Goal: Information Seeking & Learning: Learn about a topic

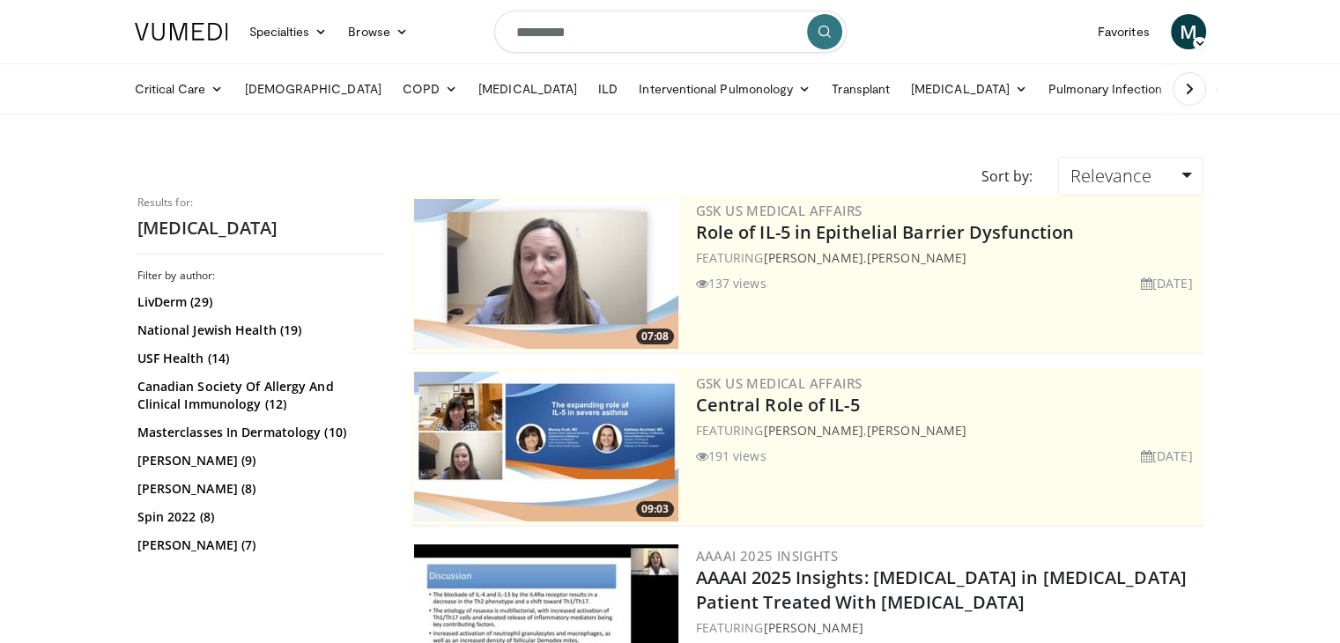
click at [606, 15] on input "*********" at bounding box center [670, 32] width 352 height 42
drag, startPoint x: 609, startPoint y: 17, endPoint x: 465, endPoint y: 4, distance: 144.1
click at [469, 6] on nav "Specialties Adult & Family Medicine Allergy, Asthma, Immunology Anesthesiology …" at bounding box center [670, 31] width 1092 height 63
type input "**********"
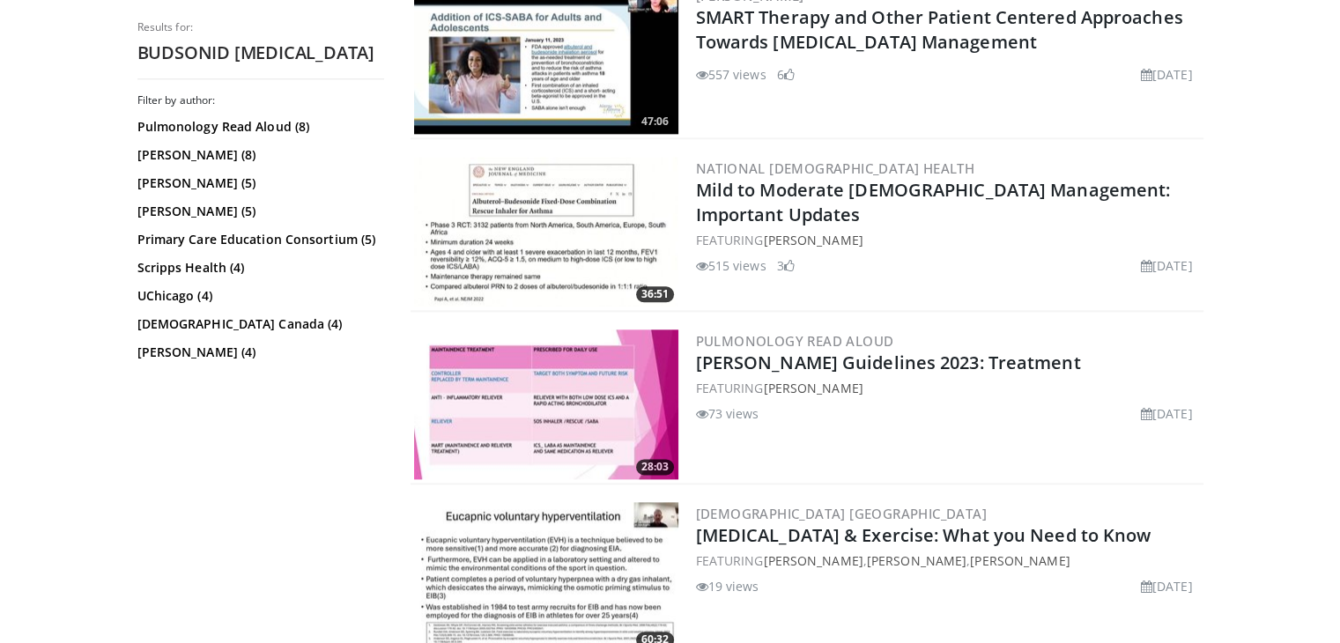
scroll to position [2467, 0]
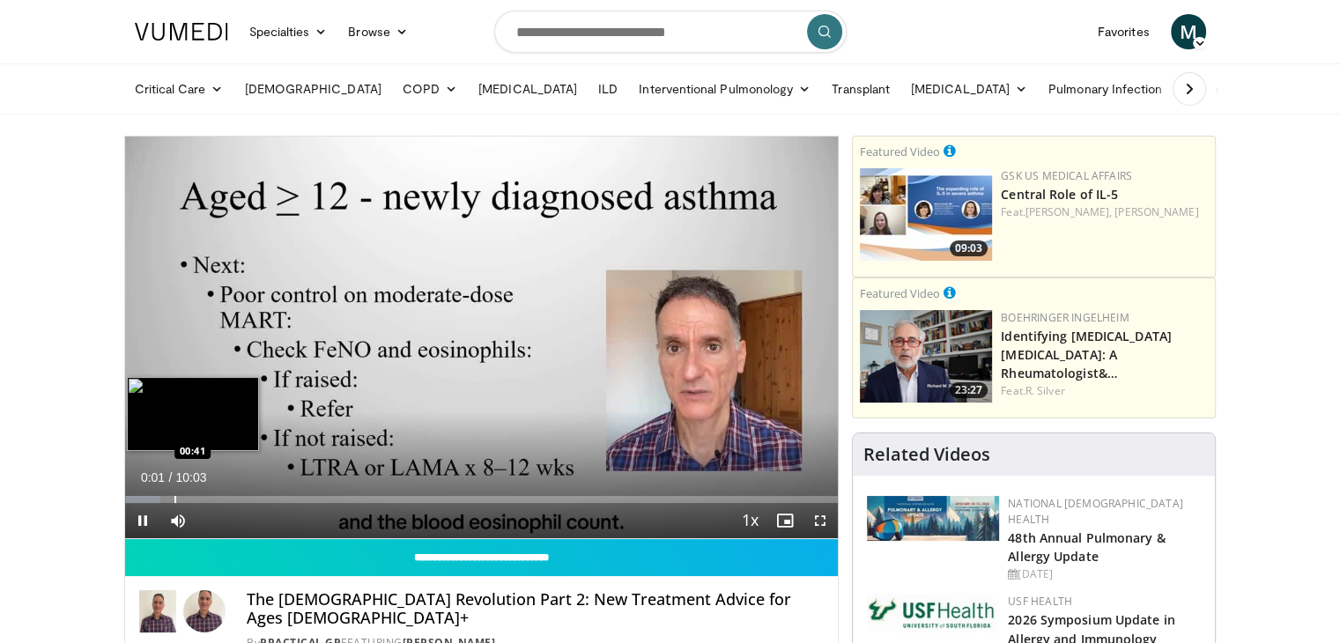
click at [173, 494] on div "Loaded : 4.95% 00:01 00:41" at bounding box center [482, 494] width 714 height 17
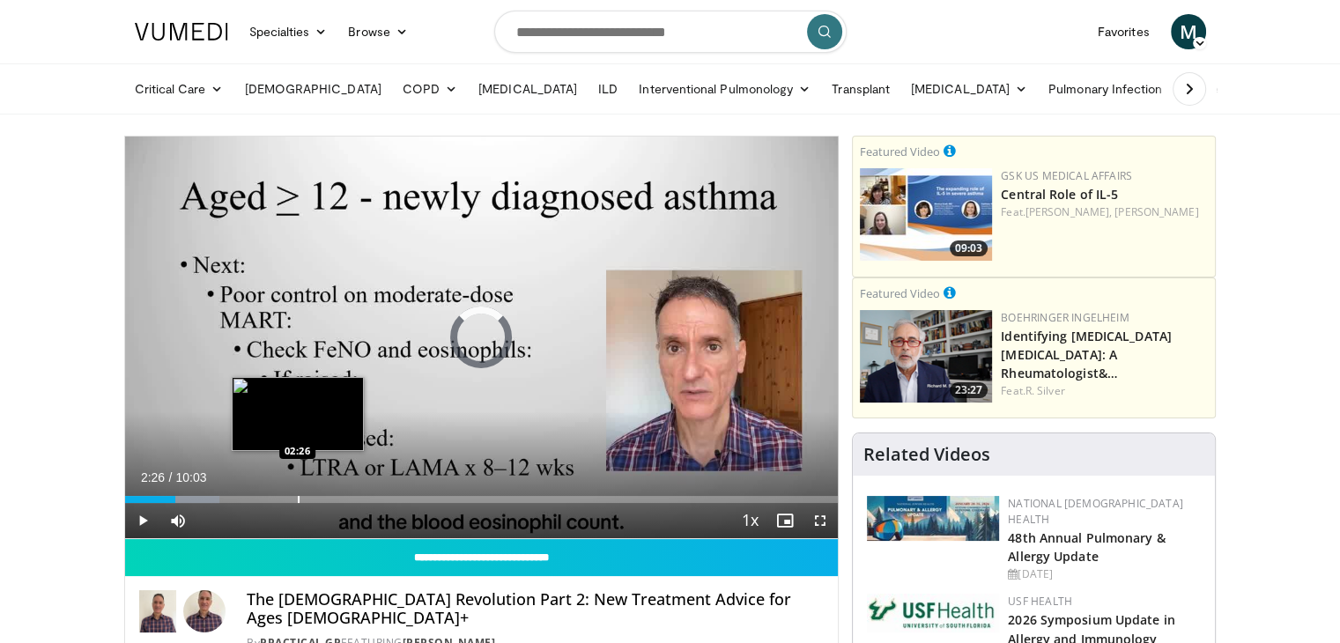
click at [297, 489] on div "Loaded : 13.22% 02:26 02:26" at bounding box center [482, 494] width 714 height 17
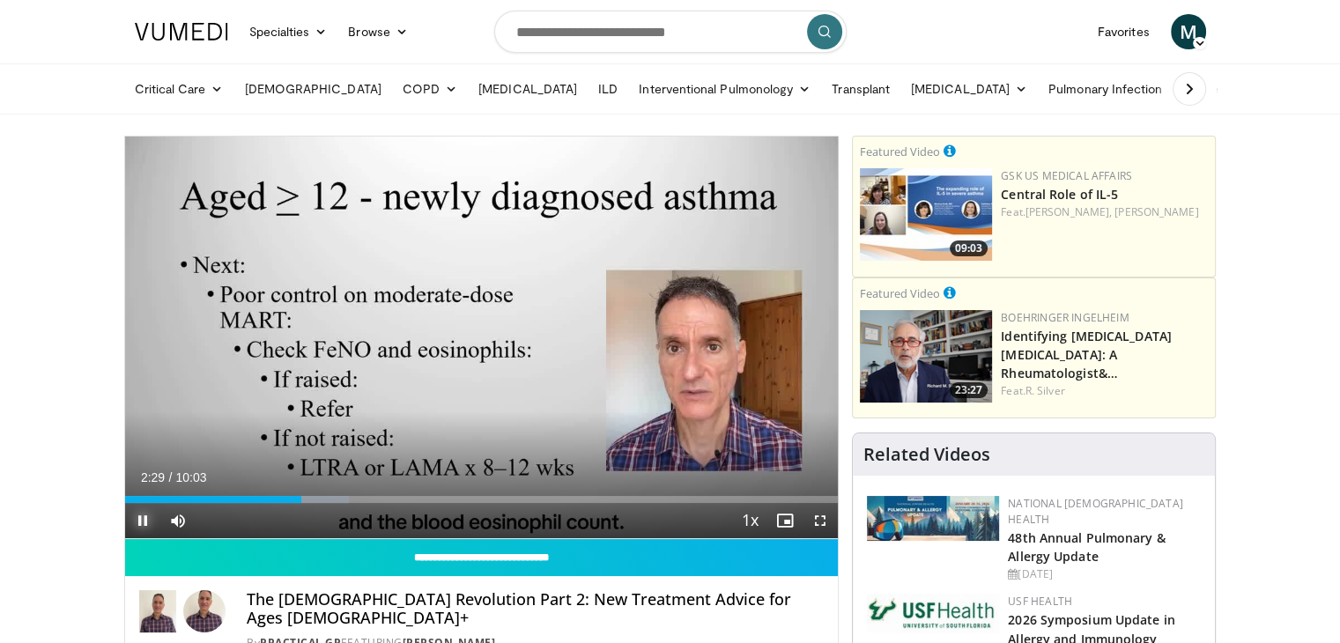
click at [141, 519] on span "Video Player" at bounding box center [142, 520] width 35 height 35
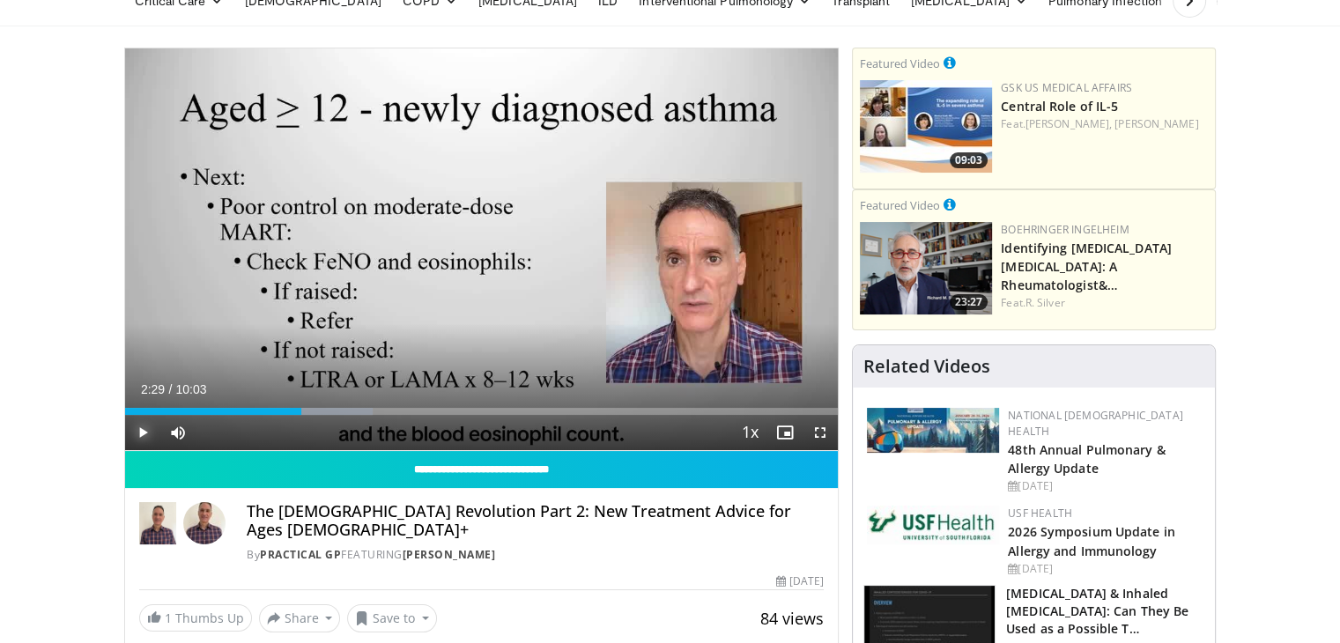
scroll to position [176, 0]
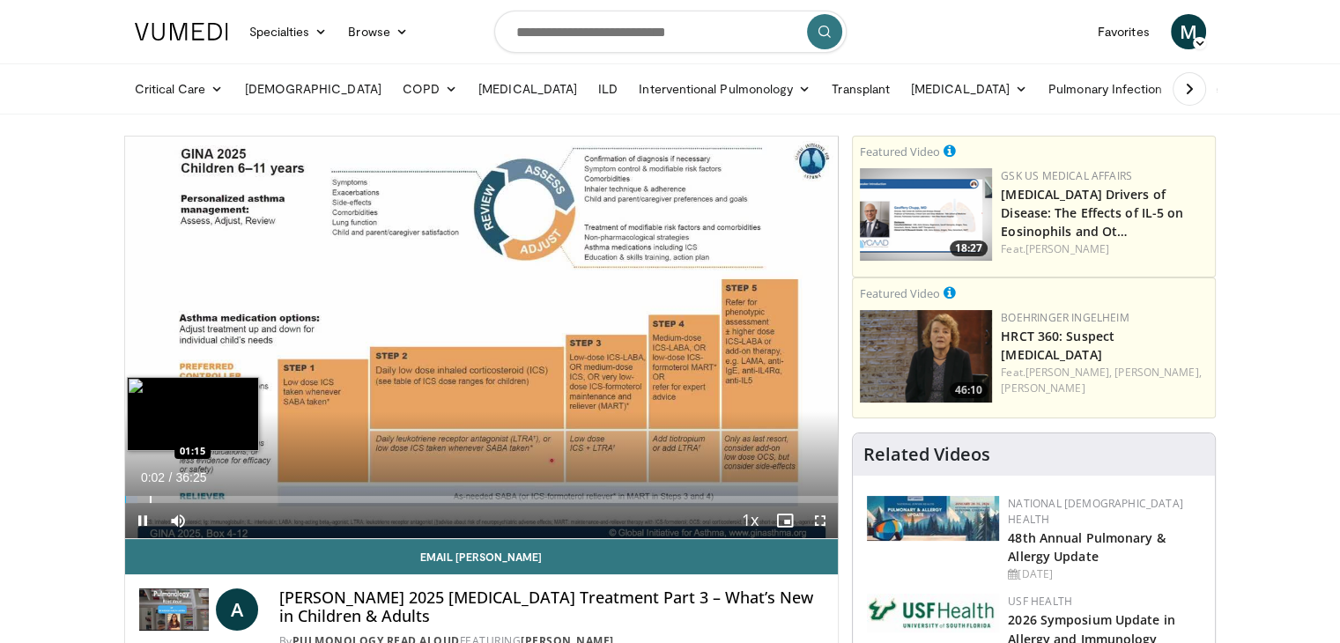
click at [152, 497] on div "Progress Bar" at bounding box center [151, 499] width 2 height 7
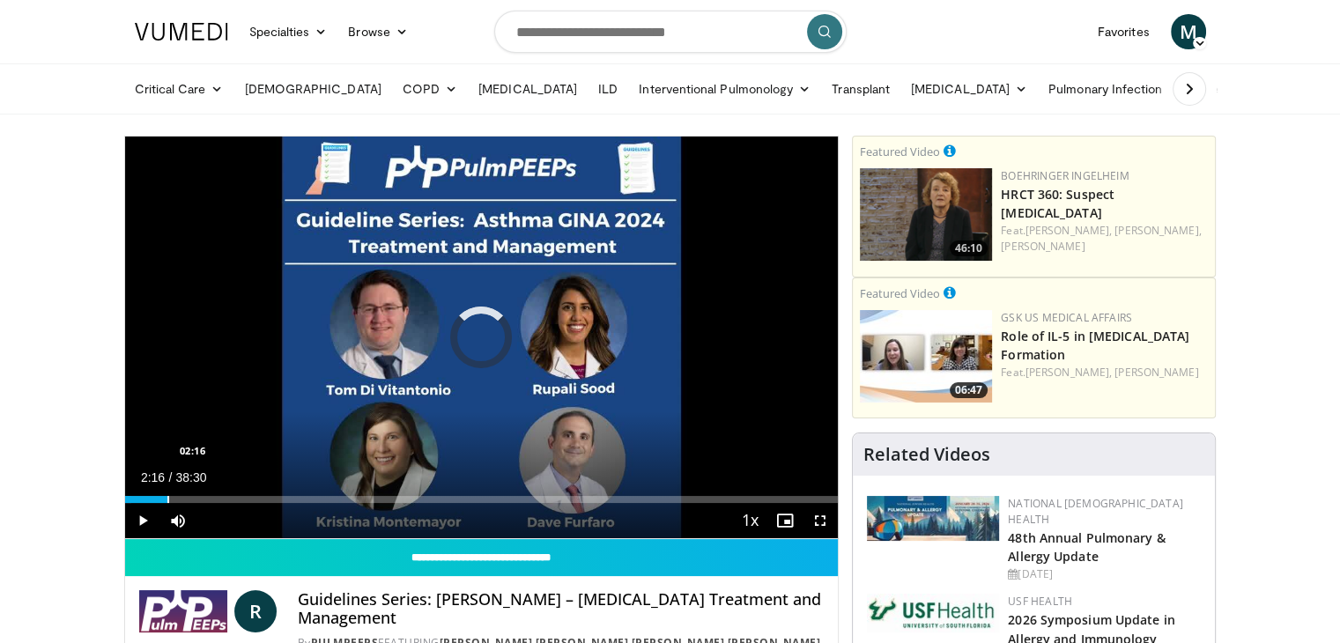
click at [167, 493] on div "Loaded : 0.87% 02:16 02:16" at bounding box center [482, 494] width 714 height 17
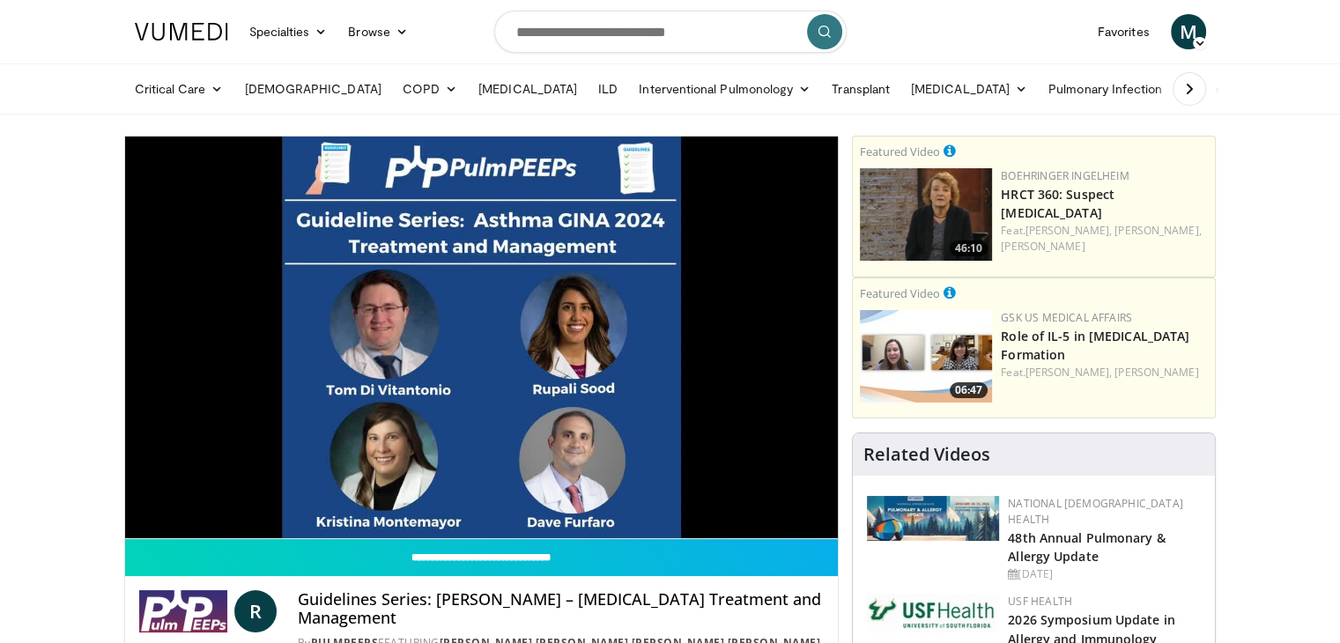
click at [264, 502] on div "10 seconds Tap to unmute" at bounding box center [482, 338] width 714 height 402
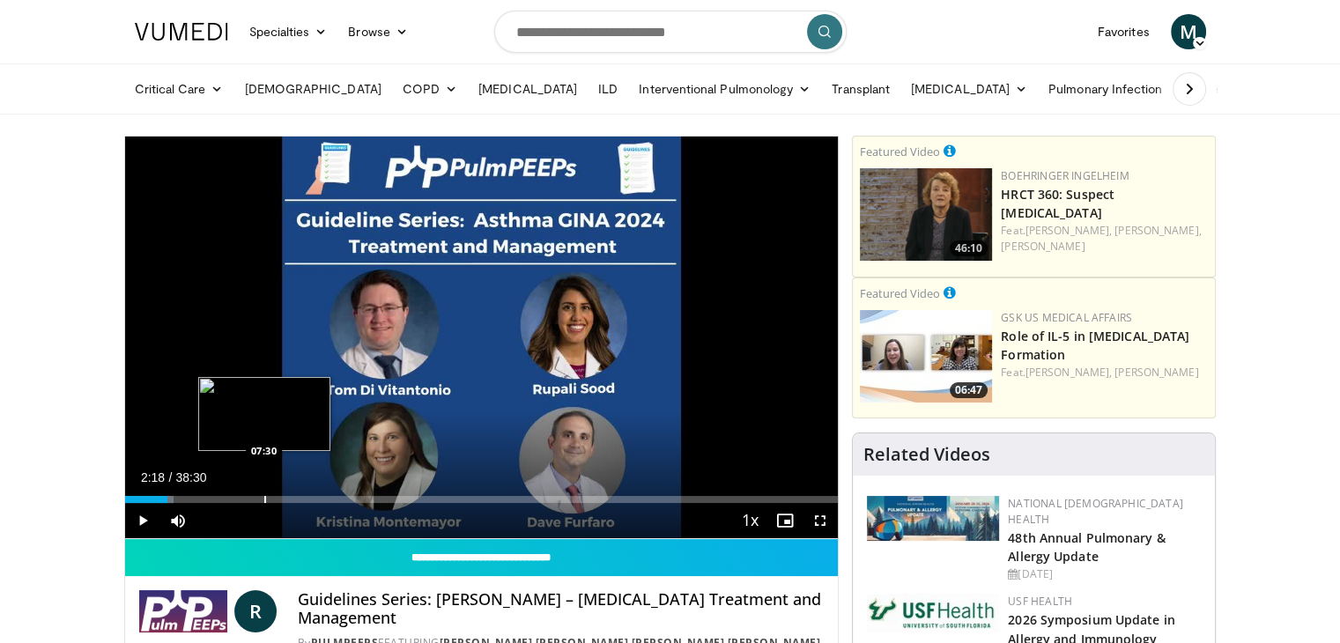
click at [263, 492] on div "Loaded : 6.91% 02:18 07:30" at bounding box center [482, 494] width 714 height 17
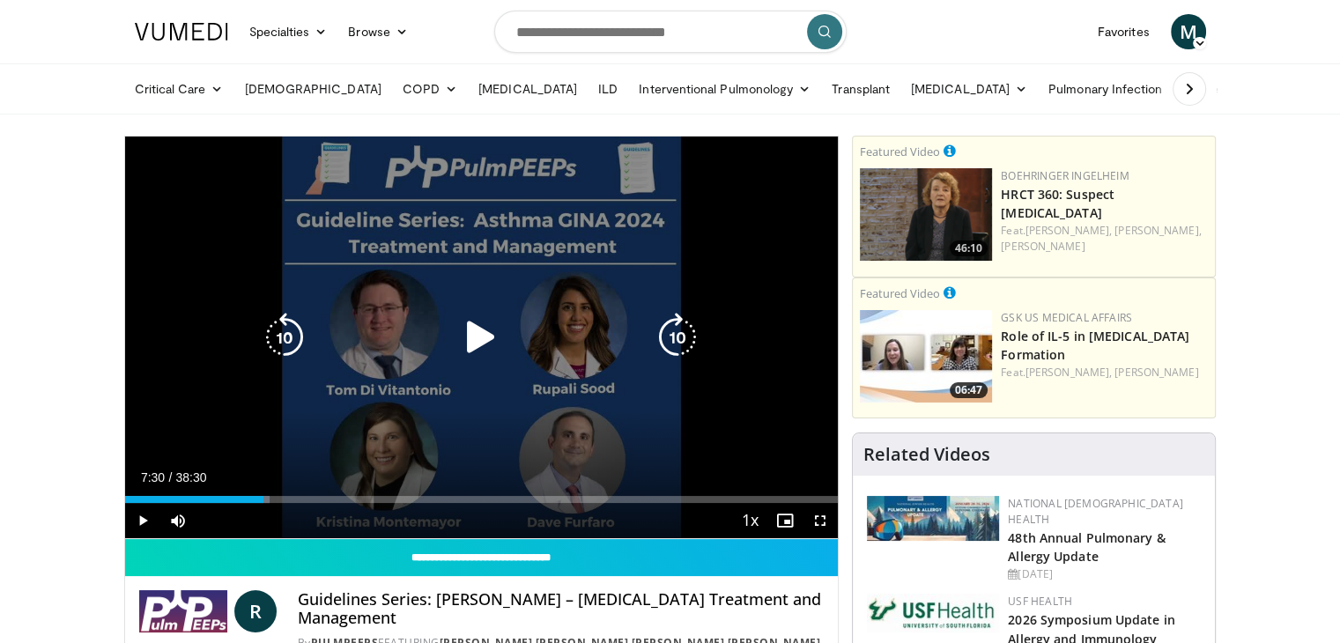
click at [465, 343] on icon "Video Player" at bounding box center [480, 337] width 49 height 49
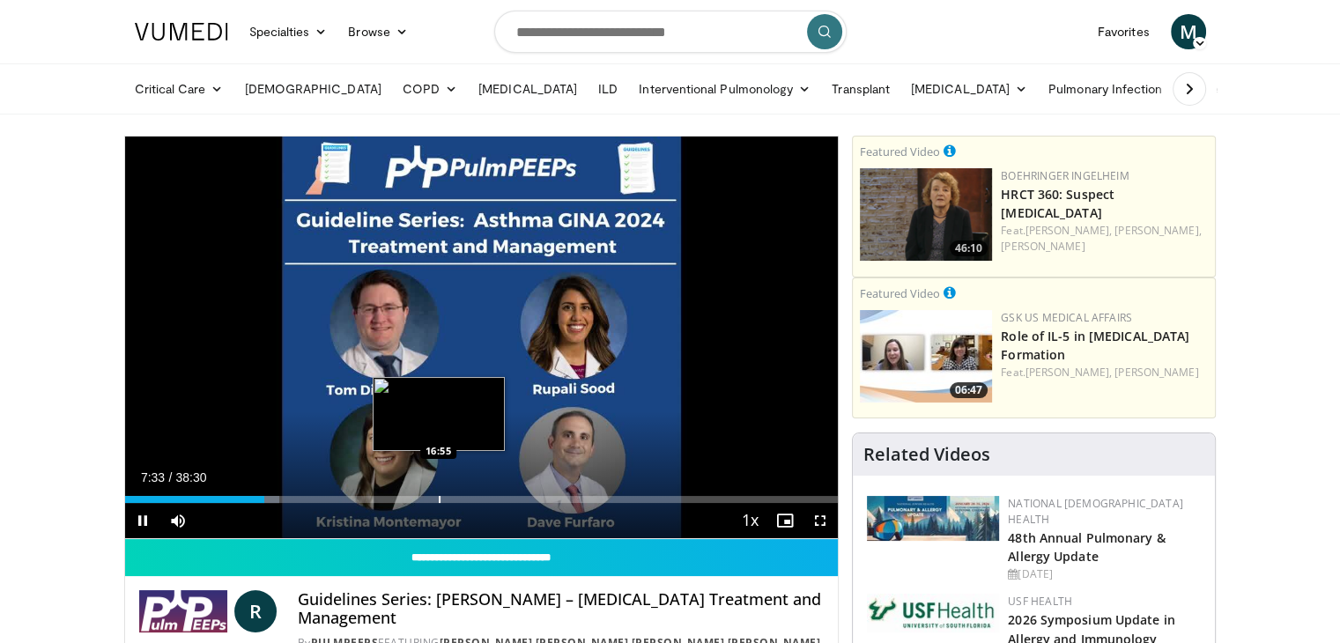
click at [439, 501] on div "Progress Bar" at bounding box center [440, 499] width 2 height 7
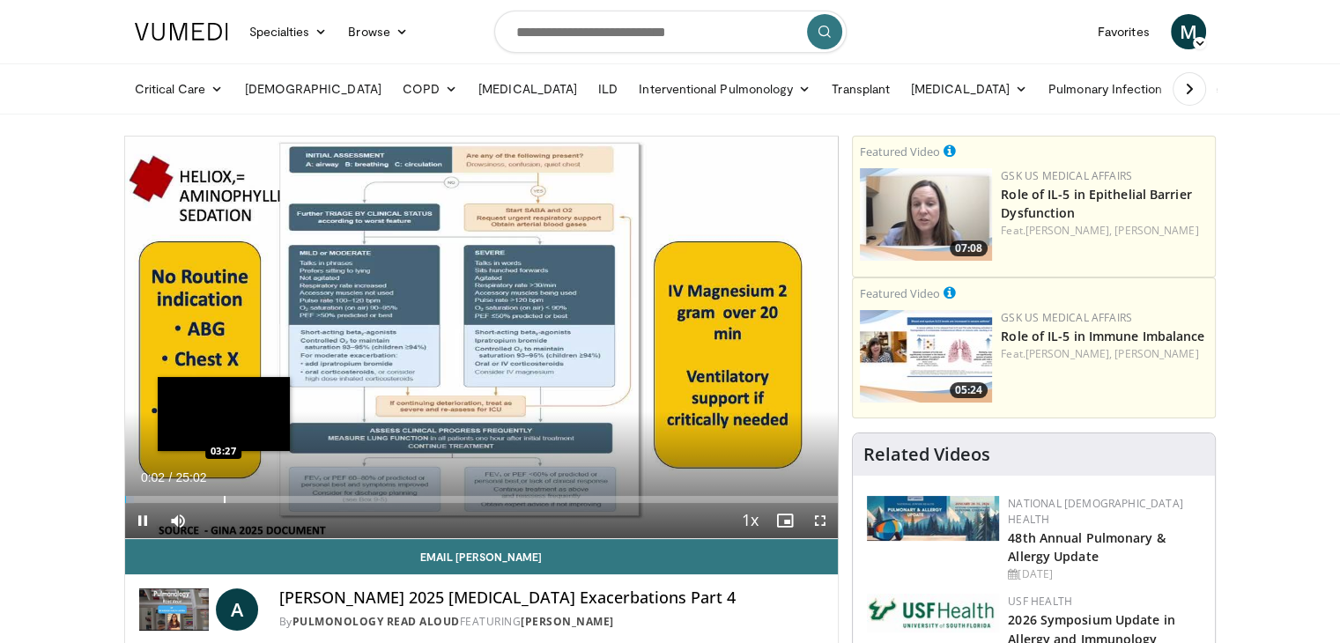
click at [223, 492] on div "Loaded : 1.33% 00:02 03:27" at bounding box center [482, 494] width 714 height 17
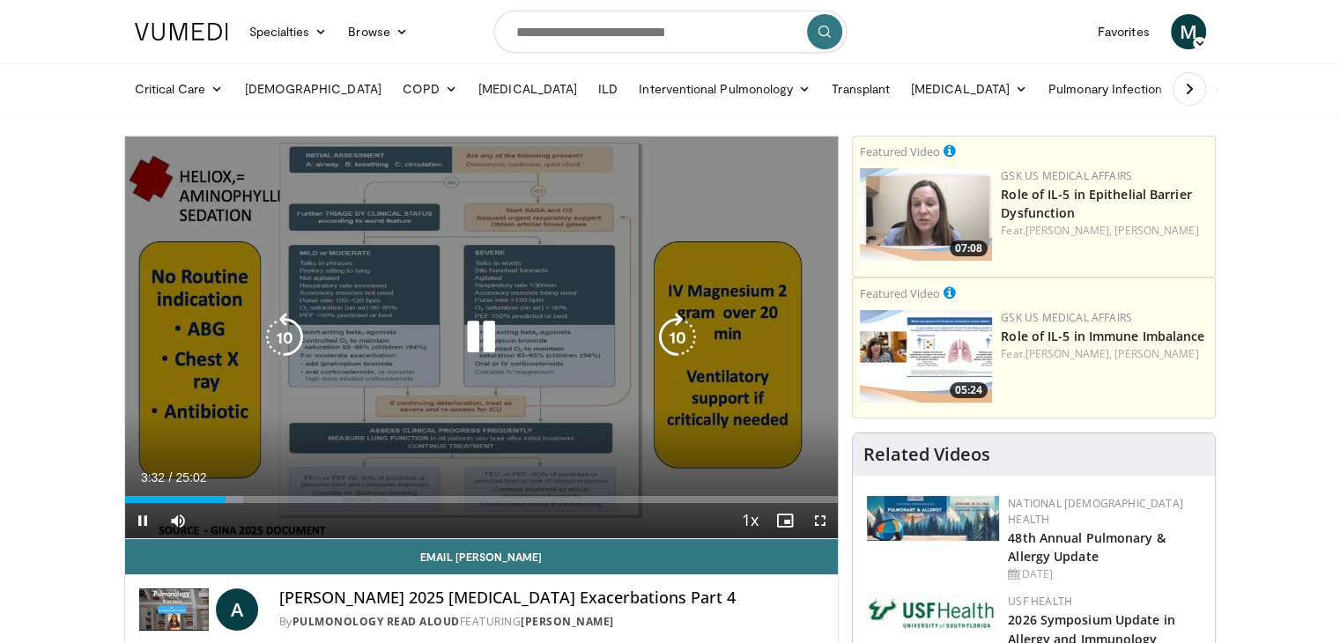
click at [633, 289] on div "10 seconds Tap to unmute" at bounding box center [482, 338] width 714 height 402
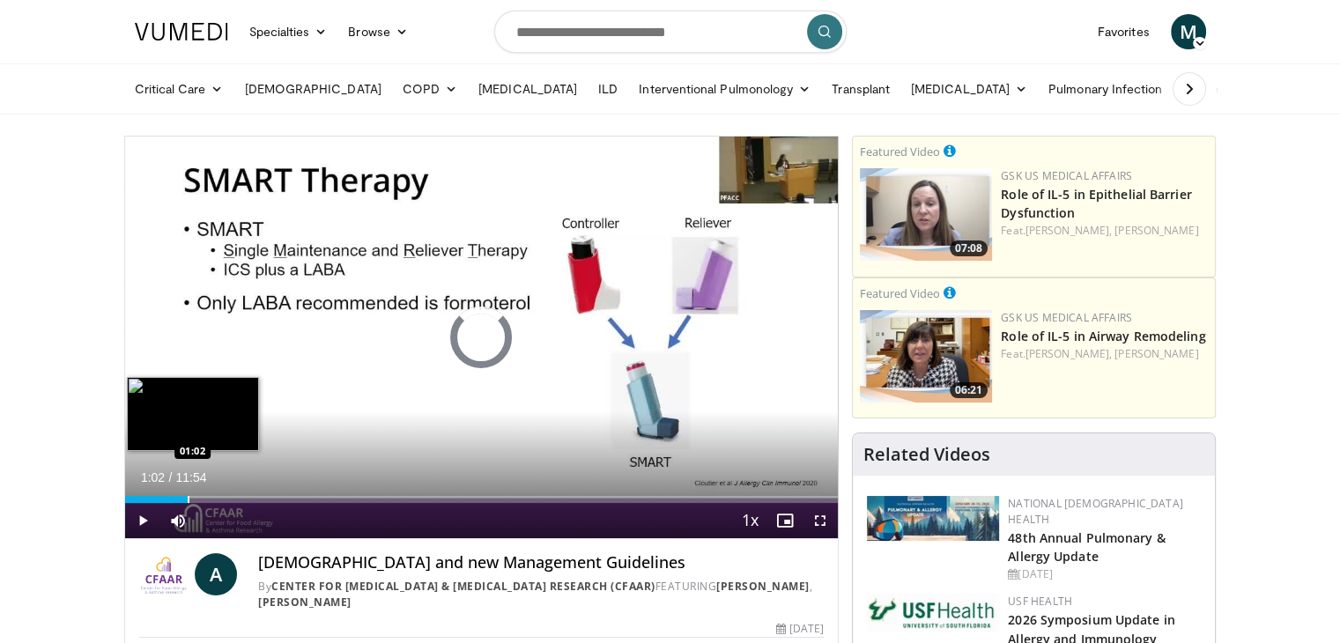
click at [187, 488] on div "Loaded : 6.94% 01:02 01:02" at bounding box center [482, 494] width 714 height 17
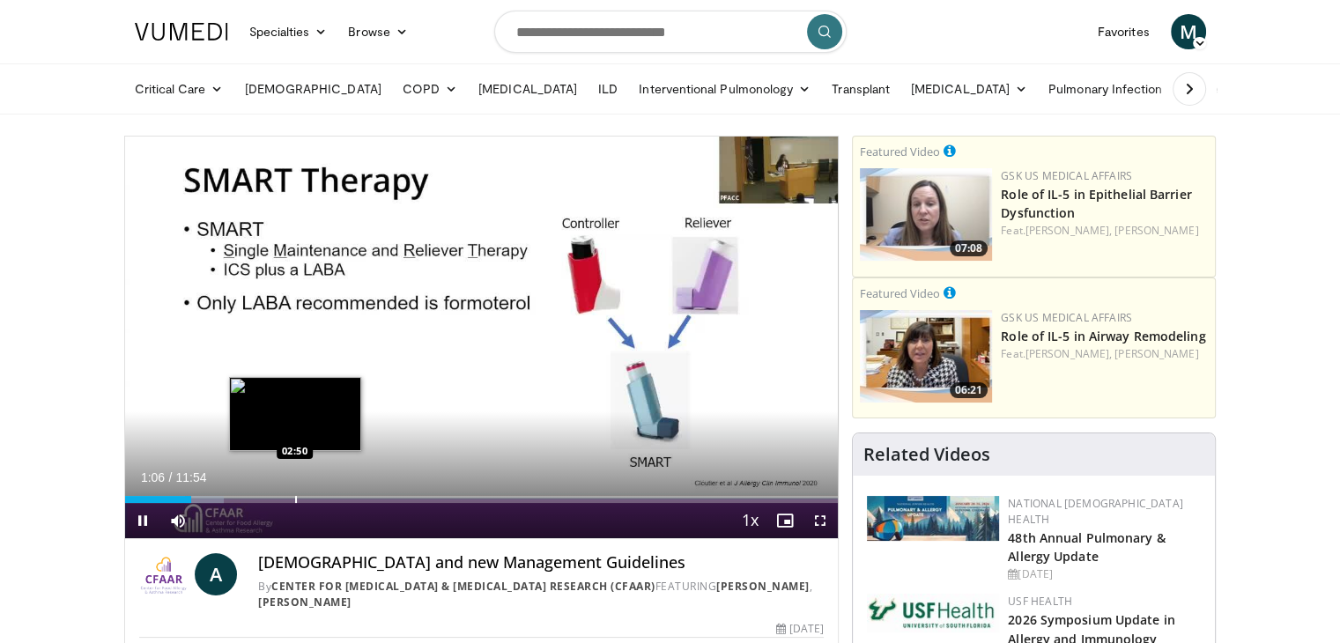
click at [292, 494] on div "Loaded : 13.88% 01:06 02:50" at bounding box center [482, 494] width 714 height 17
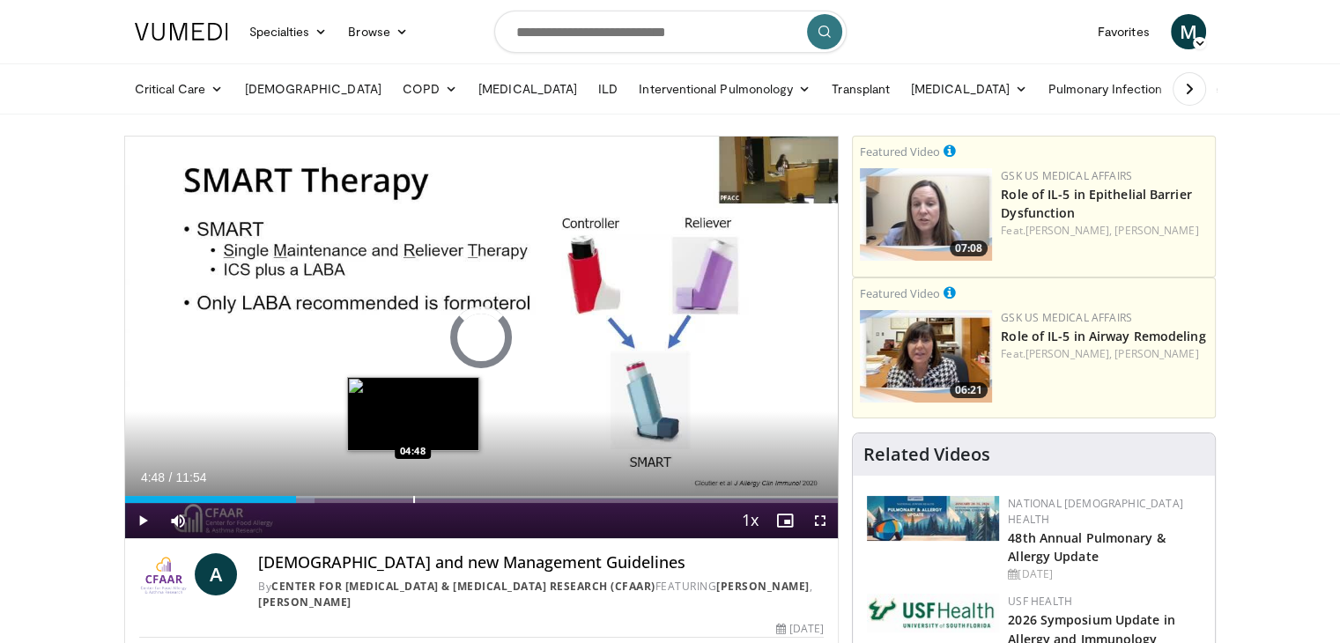
click at [413, 501] on div "Progress Bar" at bounding box center [414, 499] width 2 height 7
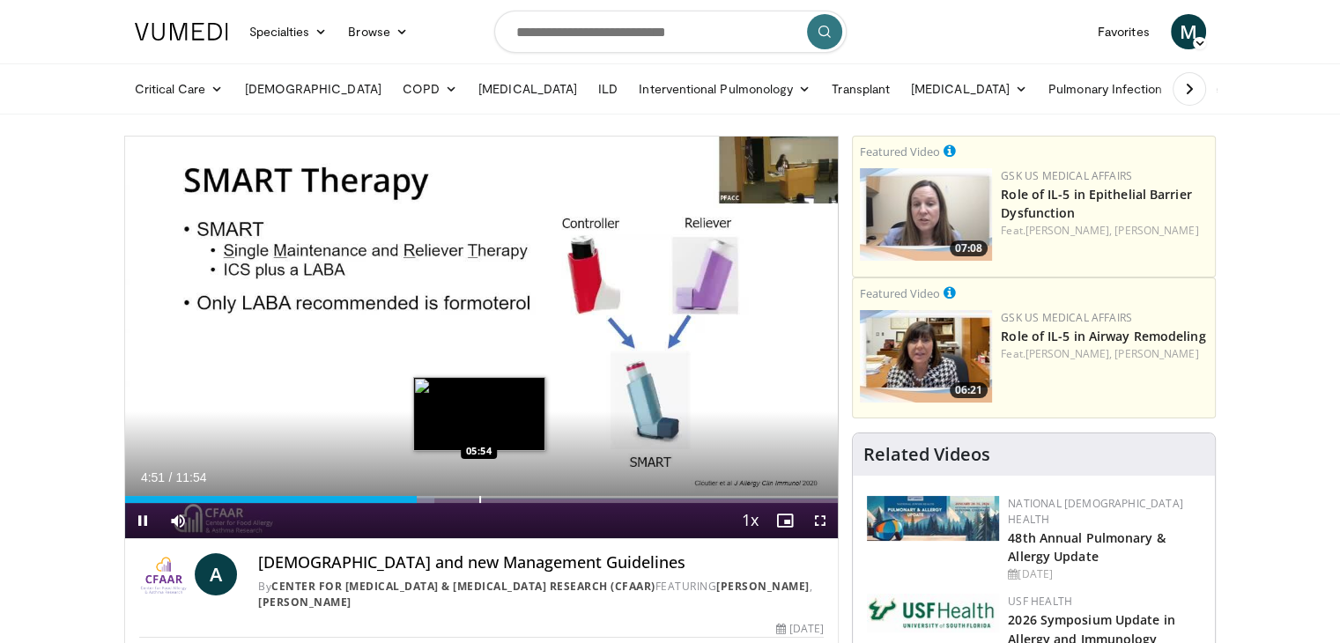
click at [493, 491] on div "Loaded : 43.42% 04:52 05:54" at bounding box center [482, 494] width 714 height 17
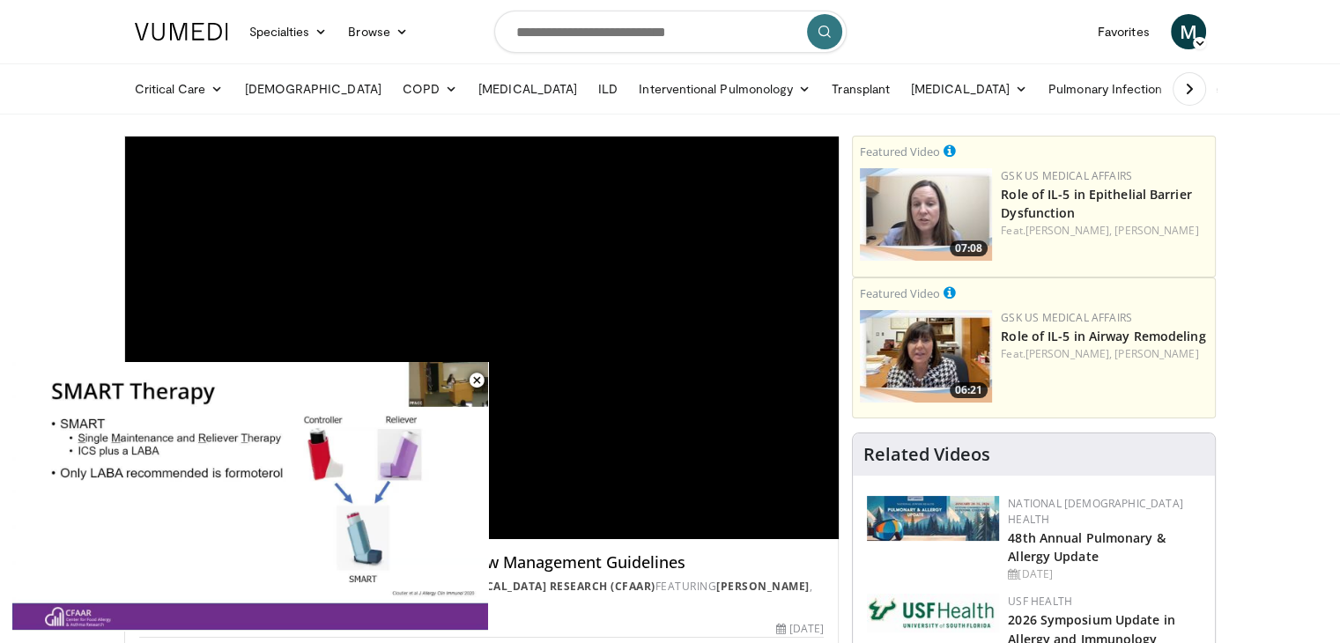
scroll to position [352, 0]
